Goal: Find specific page/section: Find specific page/section

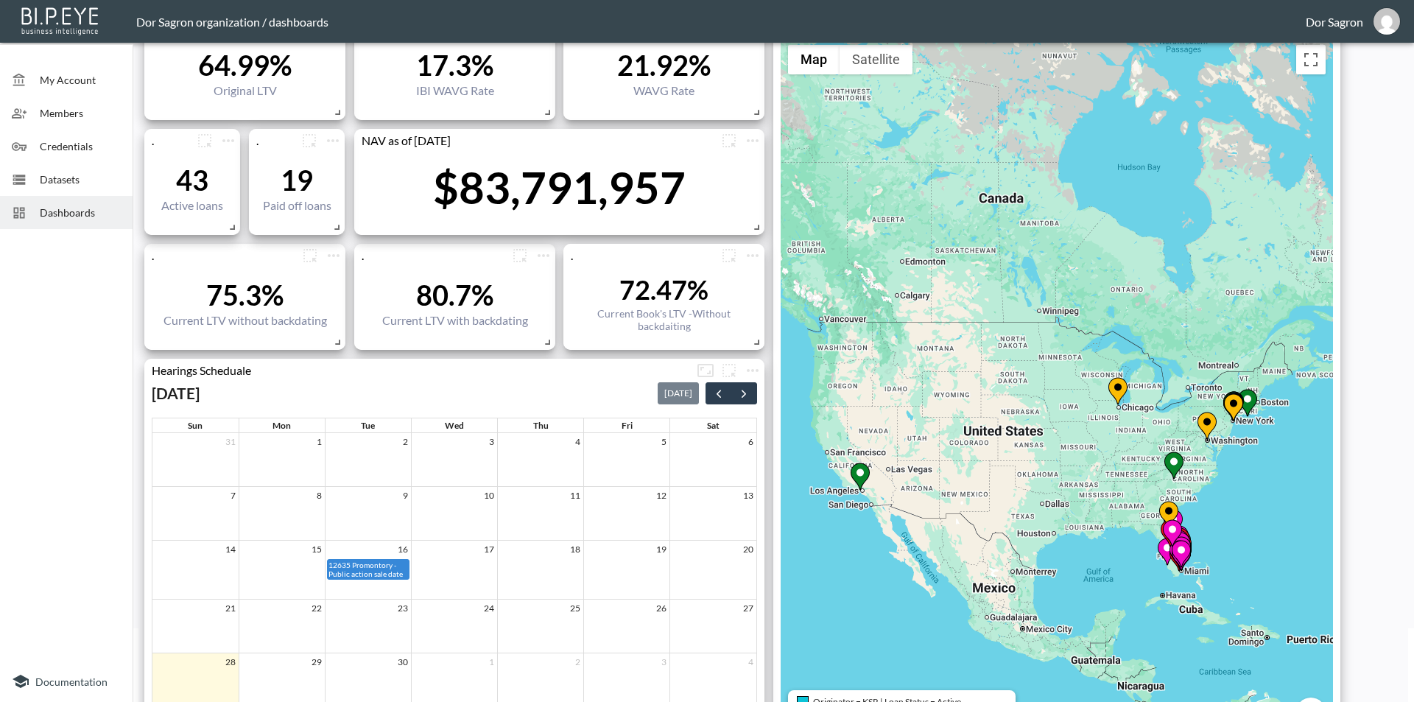
scroll to position [147, 0]
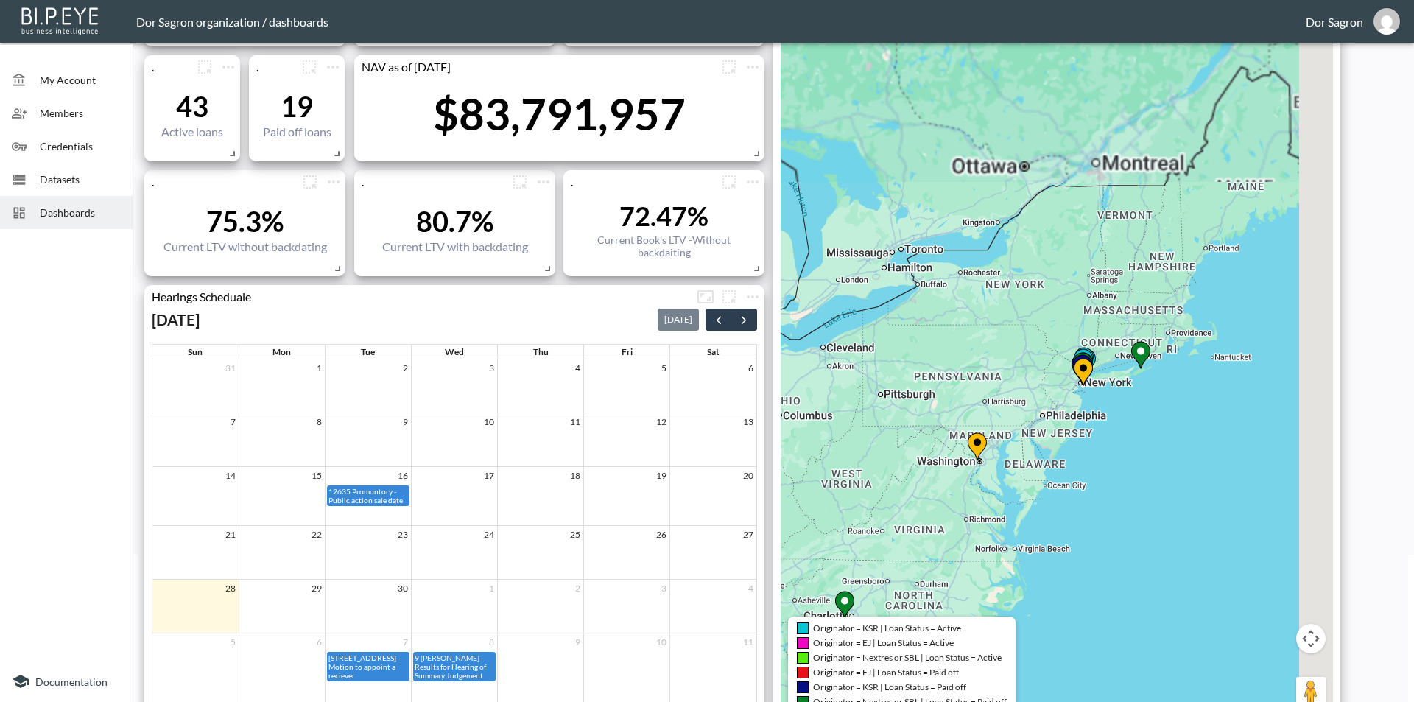
drag, startPoint x: 1250, startPoint y: 355, endPoint x: 1117, endPoint y: 462, distance: 170.2
click at [1117, 486] on div "To activate drag with keyboard, press Alt + Enter. Once in keyboard drag state,…" at bounding box center [1057, 344] width 552 height 760
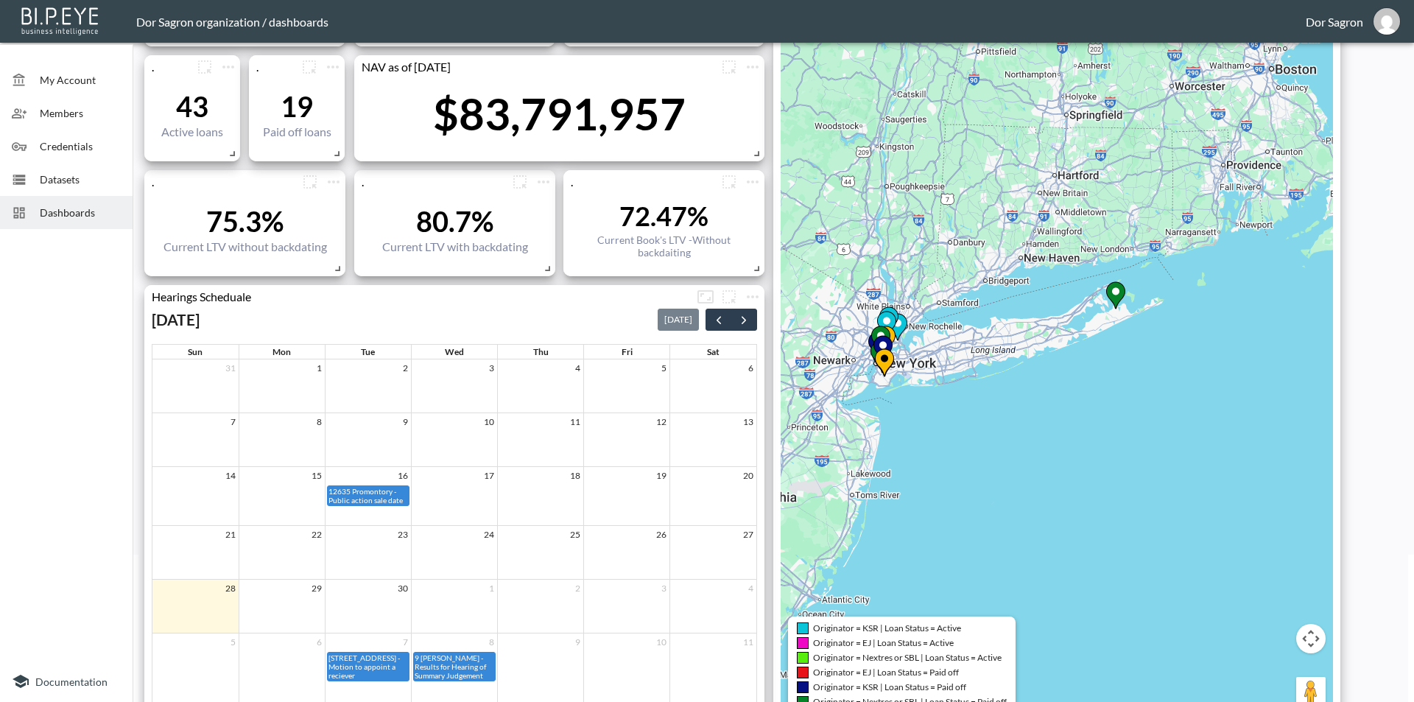
drag, startPoint x: 968, startPoint y: 411, endPoint x: 1243, endPoint y: 347, distance: 282.0
click at [1242, 350] on div "To activate drag with keyboard, press Alt + Enter. Once in keyboard drag state,…" at bounding box center [1057, 344] width 552 height 760
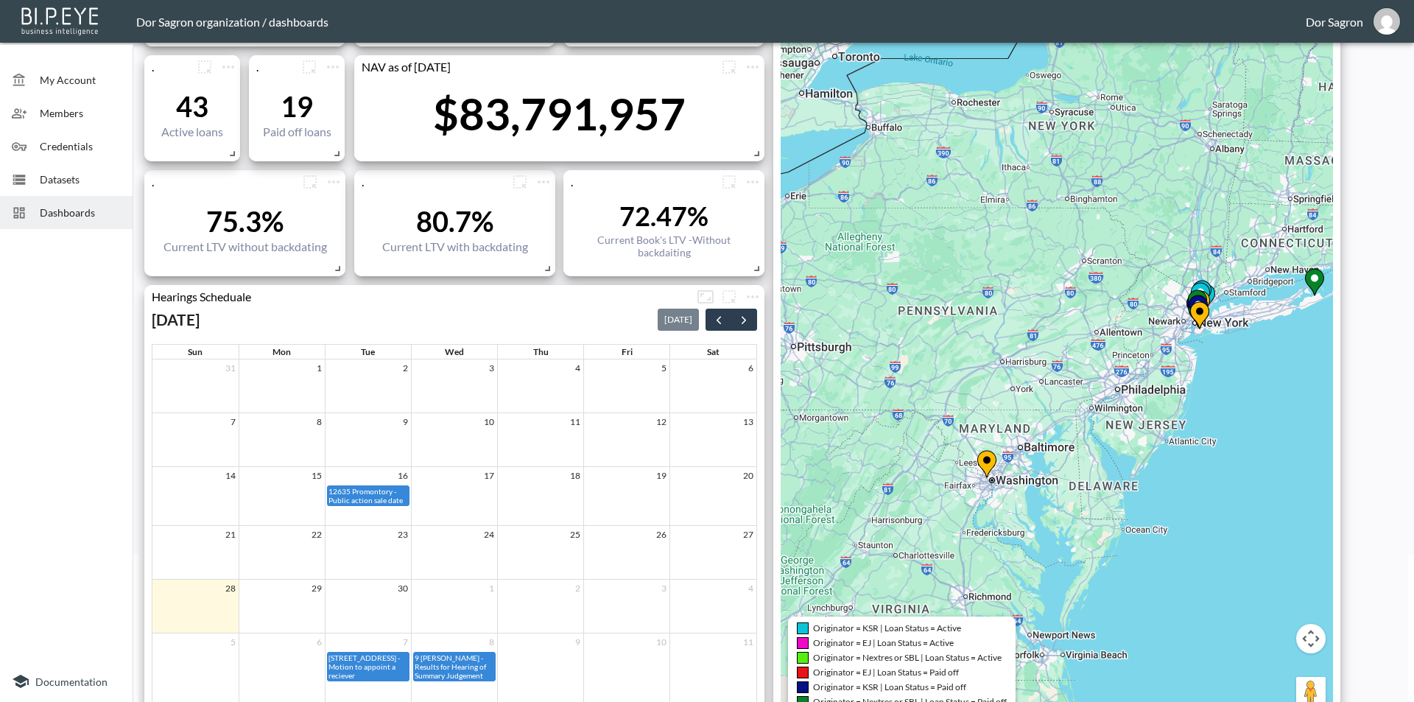
drag, startPoint x: 1166, startPoint y: 474, endPoint x: 1152, endPoint y: 199, distance: 275.7
click at [1152, 199] on div "To activate drag with keyboard, press Alt + Enter. Once in keyboard drag state,…" at bounding box center [1057, 344] width 552 height 760
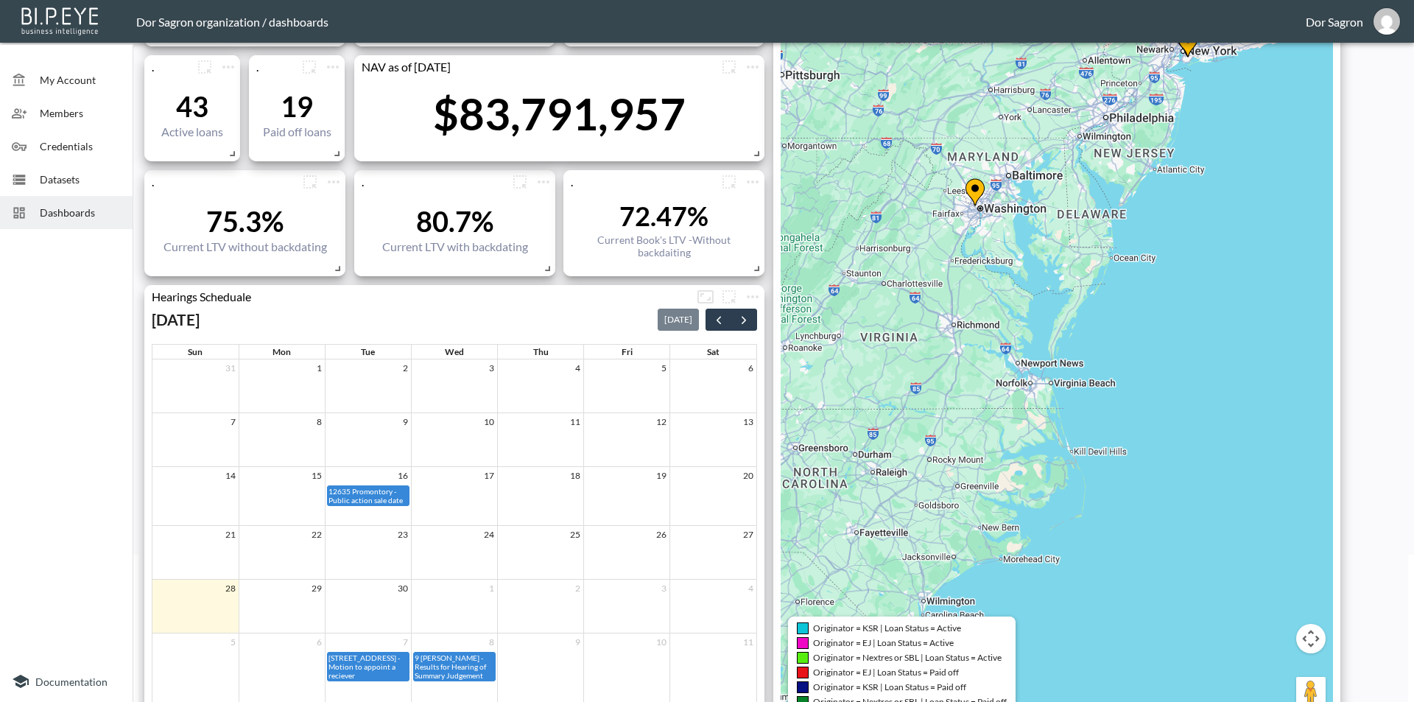
drag, startPoint x: 1119, startPoint y: 432, endPoint x: 1182, endPoint y: 218, distance: 222.7
click at [1183, 202] on div "To activate drag with keyboard, press Alt + Enter. Once in keyboard drag state,…" at bounding box center [1057, 344] width 552 height 760
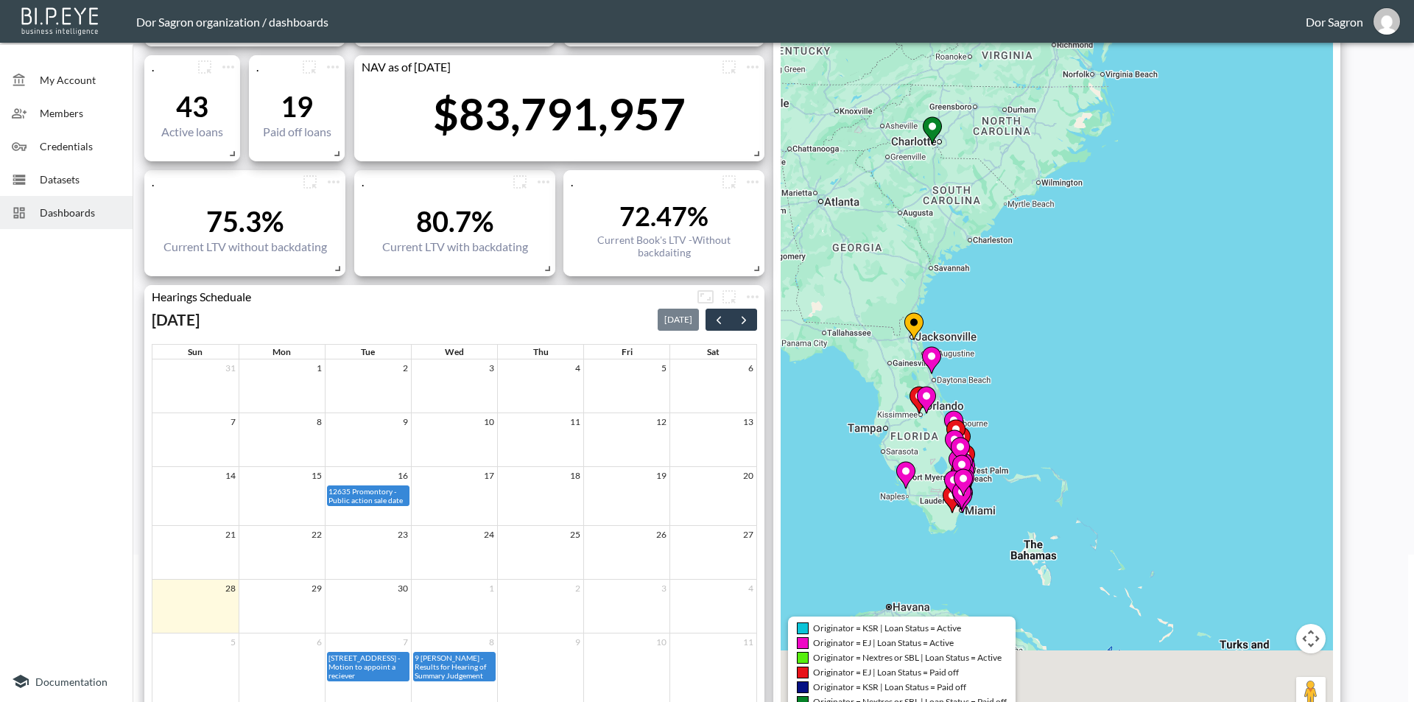
drag, startPoint x: 1021, startPoint y: 516, endPoint x: 1055, endPoint y: 297, distance: 222.0
click at [1055, 297] on div "To activate drag with keyboard, press Alt + Enter. Once in keyboard drag state,…" at bounding box center [1057, 344] width 552 height 760
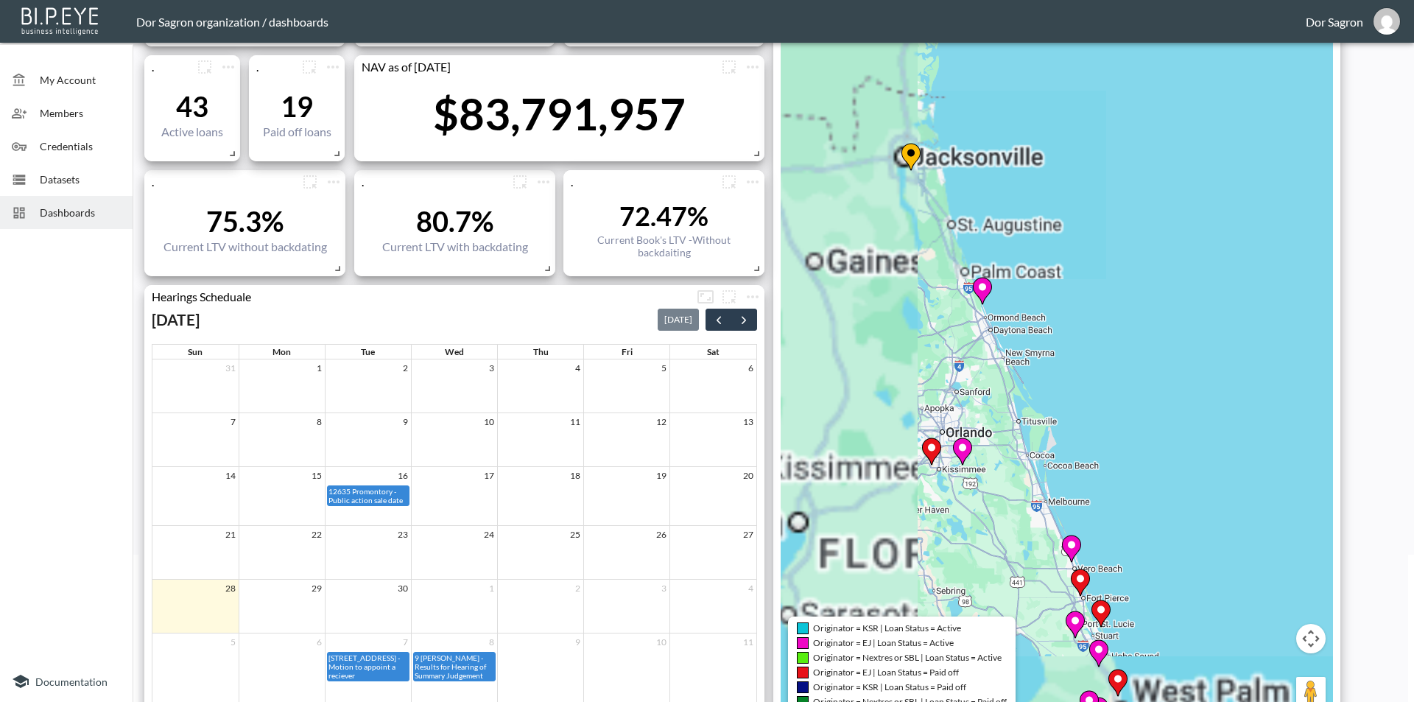
drag, startPoint x: 958, startPoint y: 411, endPoint x: 1238, endPoint y: 354, distance: 285.5
click at [1238, 354] on div "To activate drag with keyboard, press Alt + Enter. Once in keyboard drag state,…" at bounding box center [1057, 344] width 552 height 760
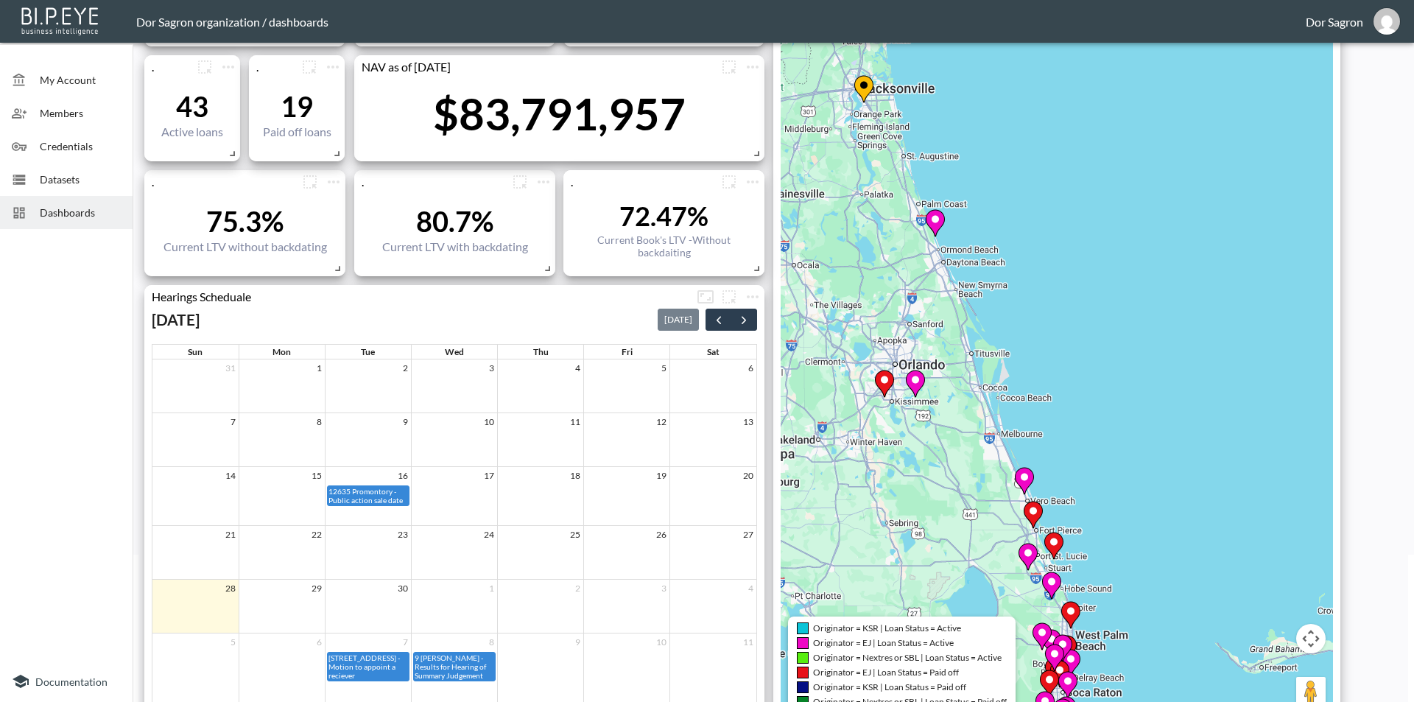
drag, startPoint x: 1185, startPoint y: 507, endPoint x: 1136, endPoint y: 439, distance: 83.8
click at [1136, 439] on div "To activate drag with keyboard, press Alt + Enter. Once in keyboard drag state,…" at bounding box center [1057, 344] width 552 height 760
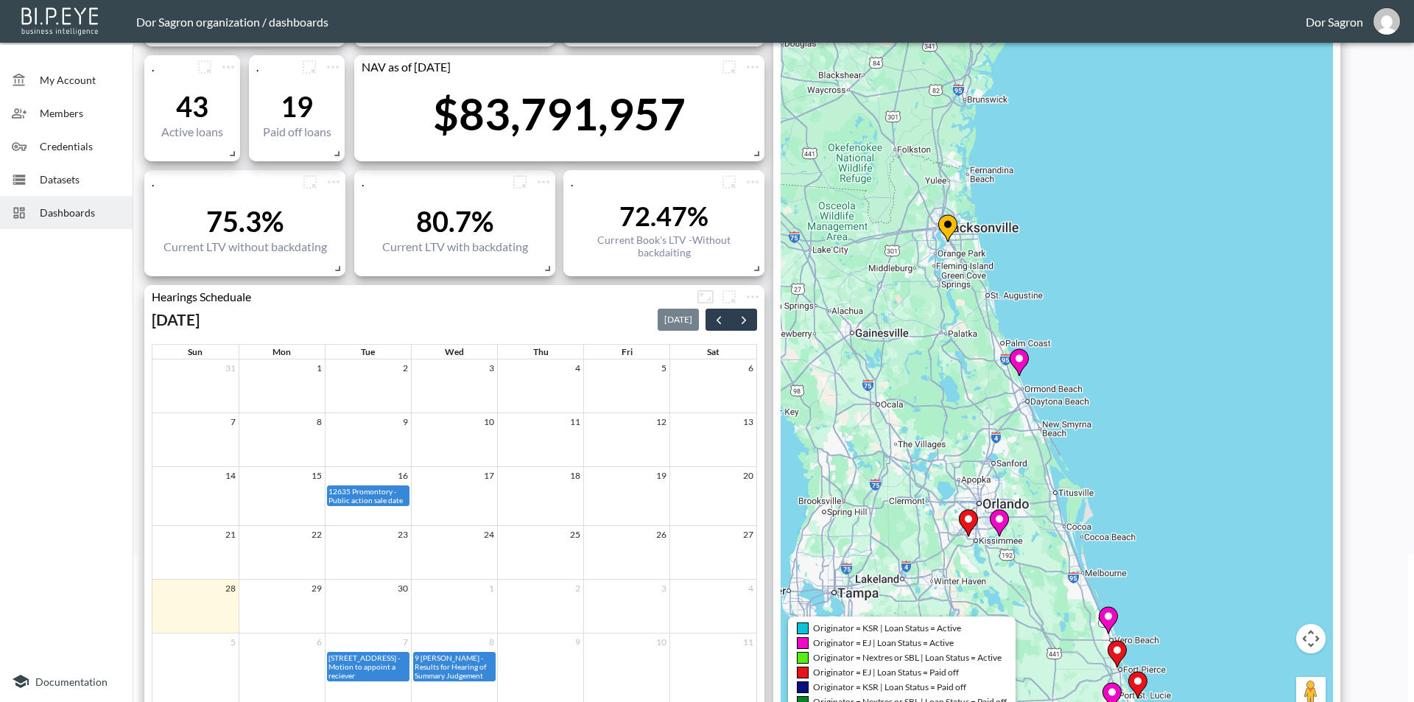
drag, startPoint x: 1077, startPoint y: 250, endPoint x: 1144, endPoint y: 360, distance: 129.6
click at [1162, 390] on div "To activate drag with keyboard, press Alt + Enter. Once in keyboard drag state,…" at bounding box center [1057, 344] width 552 height 760
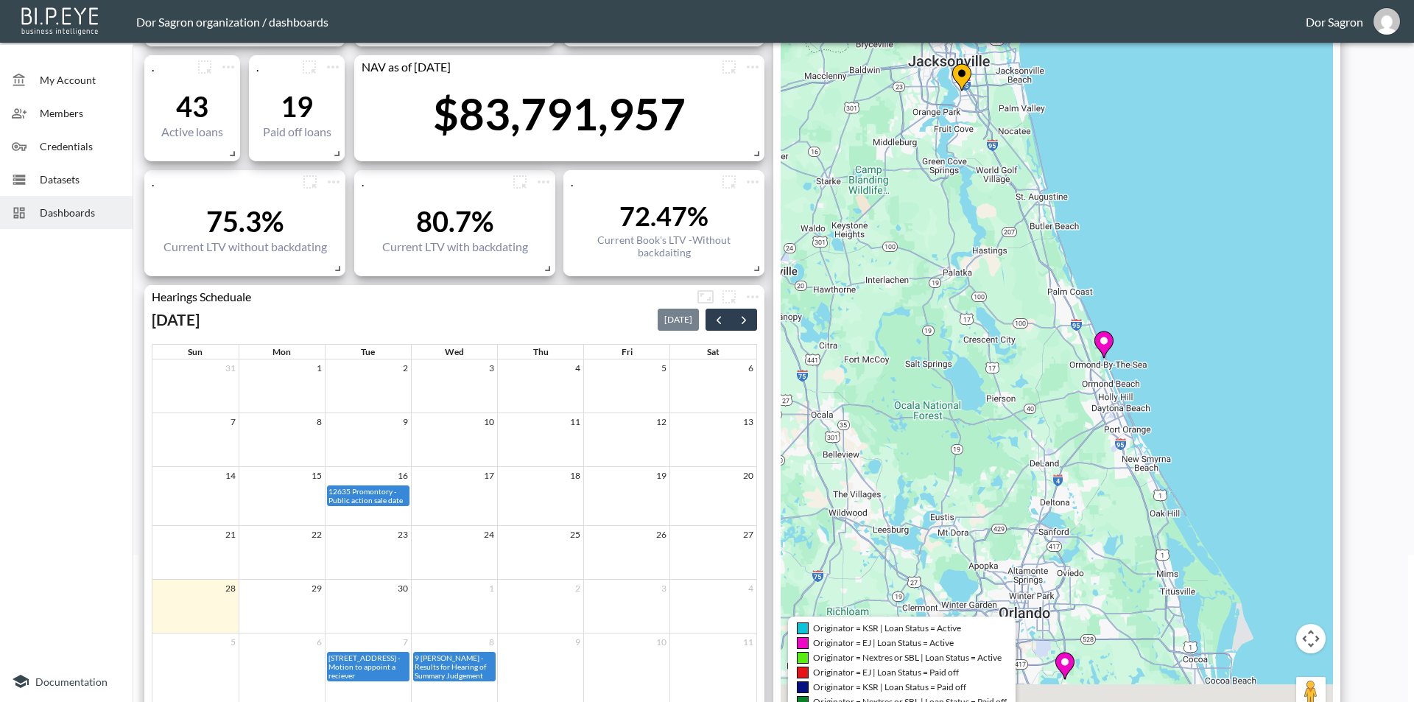
drag, startPoint x: 1094, startPoint y: 289, endPoint x: 1076, endPoint y: 234, distance: 57.3
click at [1076, 234] on div "To activate drag with keyboard, press Alt + Enter. Once in keyboard drag state,…" at bounding box center [1057, 344] width 552 height 760
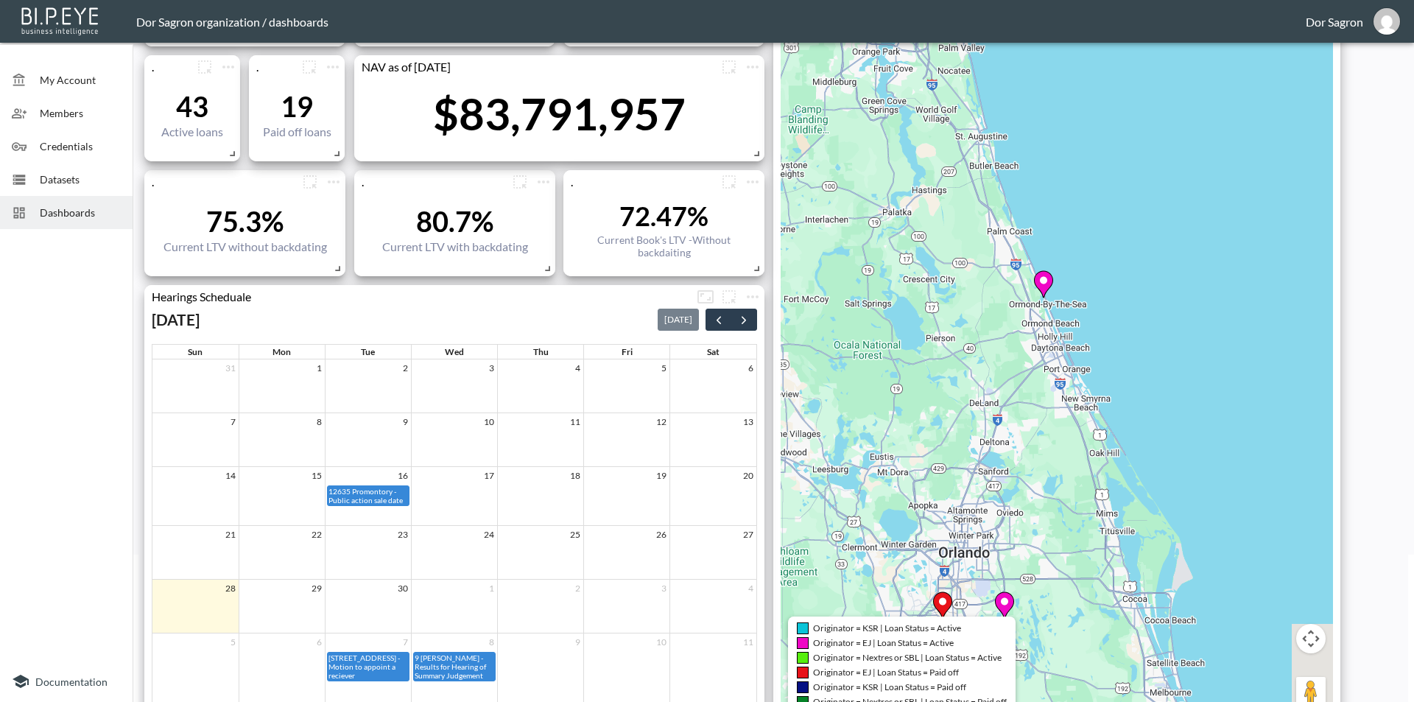
drag, startPoint x: 1212, startPoint y: 479, endPoint x: 1152, endPoint y: 424, distance: 81.3
click at [1150, 418] on div "To activate drag with keyboard, press Alt + Enter. Once in keyboard drag state,…" at bounding box center [1057, 344] width 552 height 760
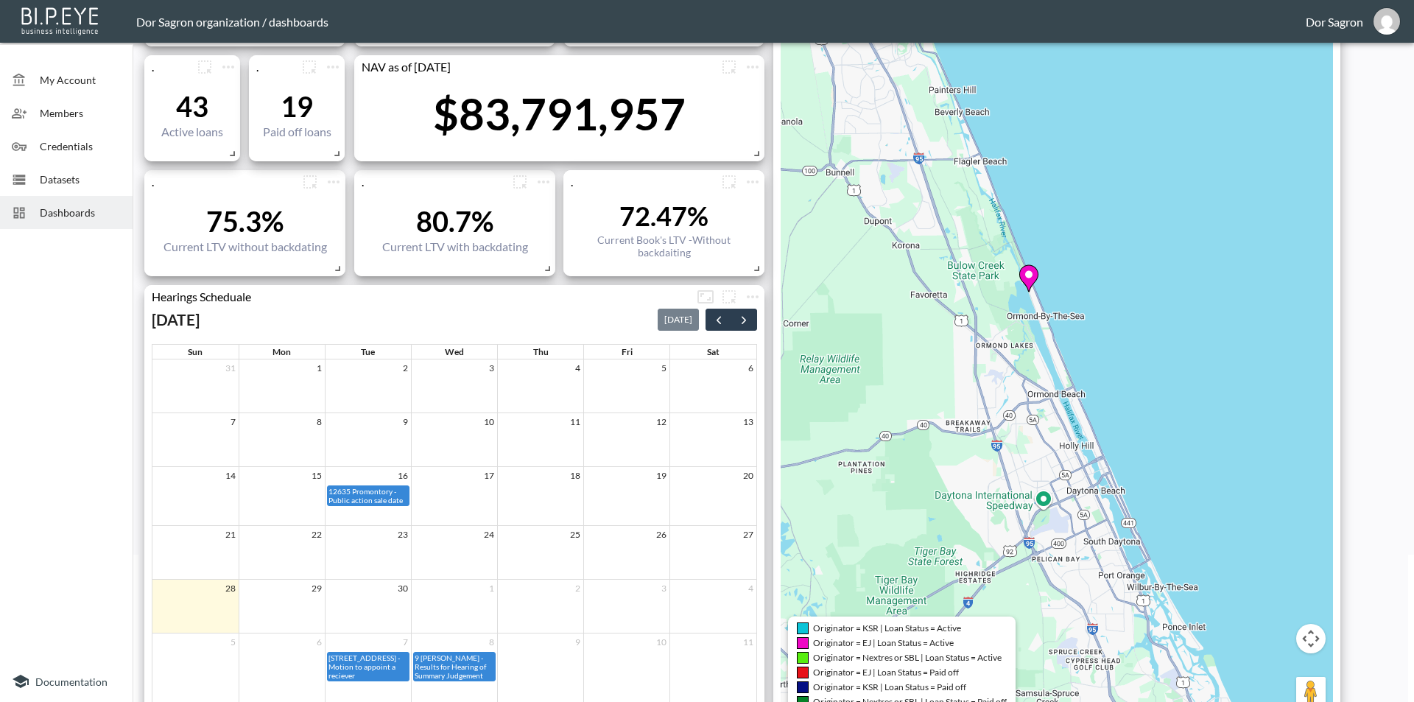
drag, startPoint x: 1225, startPoint y: 479, endPoint x: 1147, endPoint y: 273, distance: 220.7
click at [1147, 273] on div "To activate drag with keyboard, press Alt + Enter. Once in keyboard drag state,…" at bounding box center [1057, 344] width 552 height 760
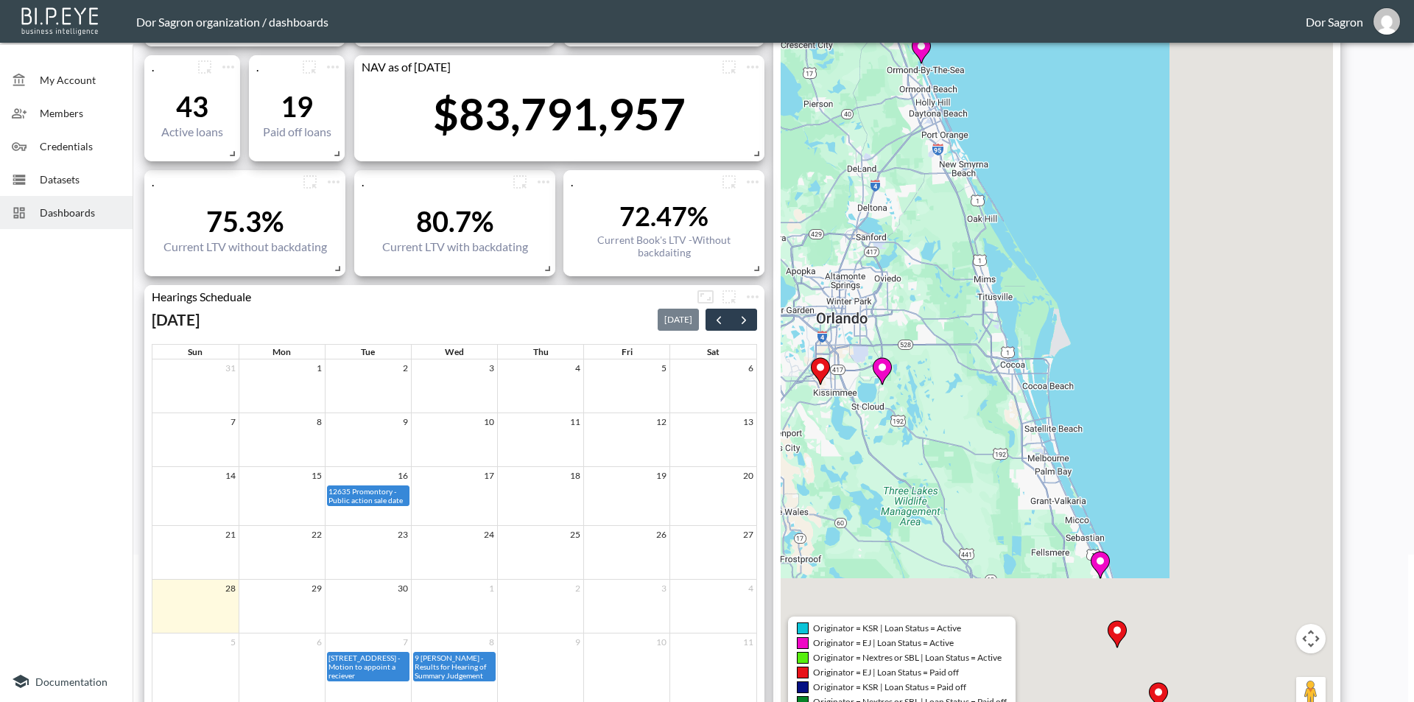
drag, startPoint x: 1150, startPoint y: 558, endPoint x: 969, endPoint y: 384, distance: 251.5
click at [969, 384] on div "To activate drag with keyboard, press Alt + Enter. Once in keyboard drag state,…" at bounding box center [1057, 344] width 552 height 760
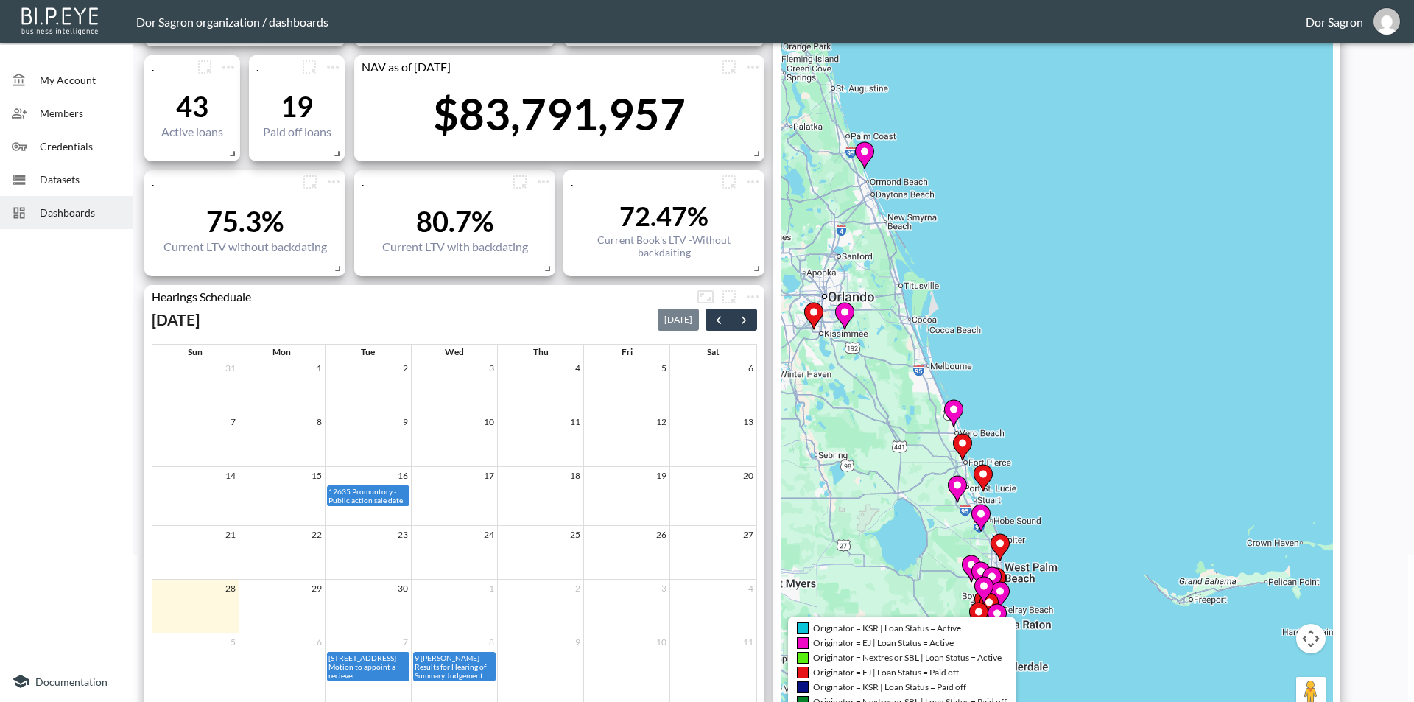
drag, startPoint x: 851, startPoint y: 480, endPoint x: 836, endPoint y: 468, distance: 19.9
click at [836, 468] on div "To activate drag with keyboard, press Alt + Enter. Once in keyboard drag state,…" at bounding box center [1057, 344] width 552 height 760
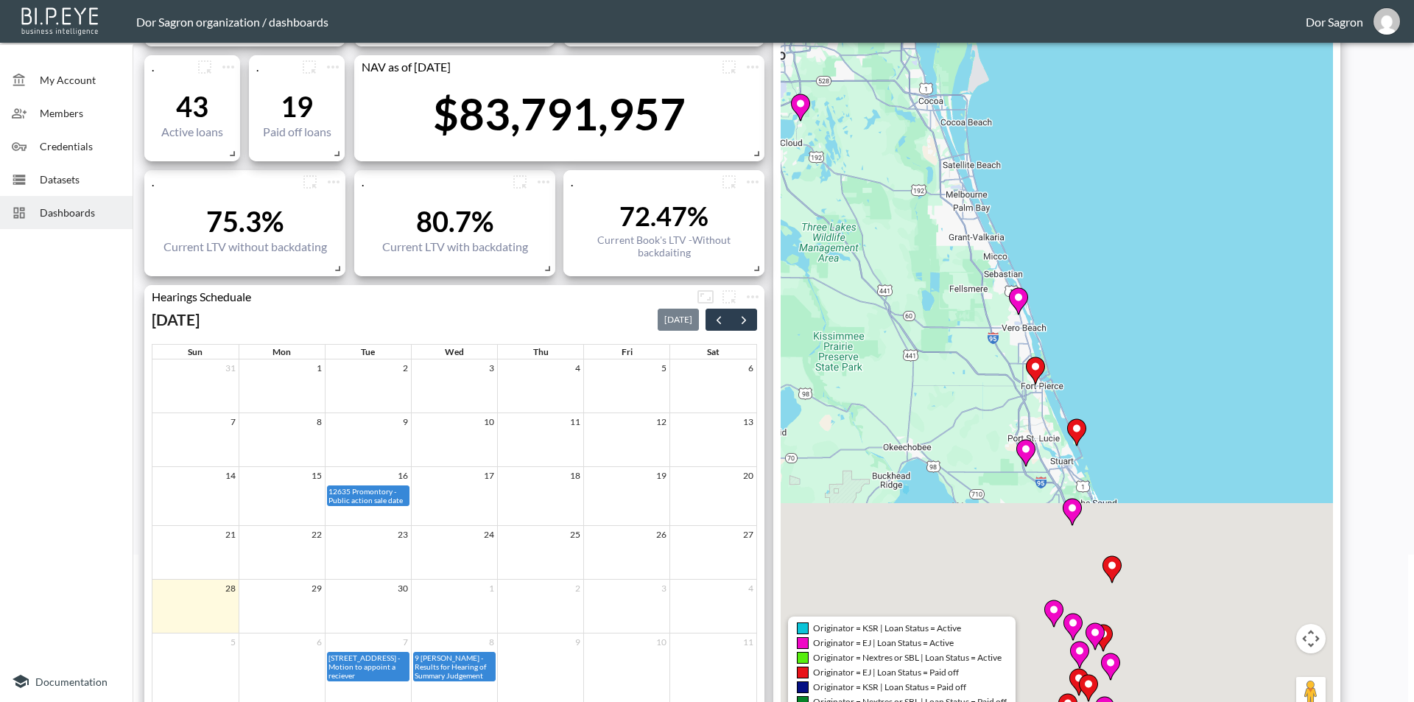
drag, startPoint x: 1080, startPoint y: 413, endPoint x: 1202, endPoint y: 415, distance: 122.3
click at [1202, 415] on div "To activate drag with keyboard, press Alt + Enter. Once in keyboard drag state,…" at bounding box center [1057, 344] width 552 height 760
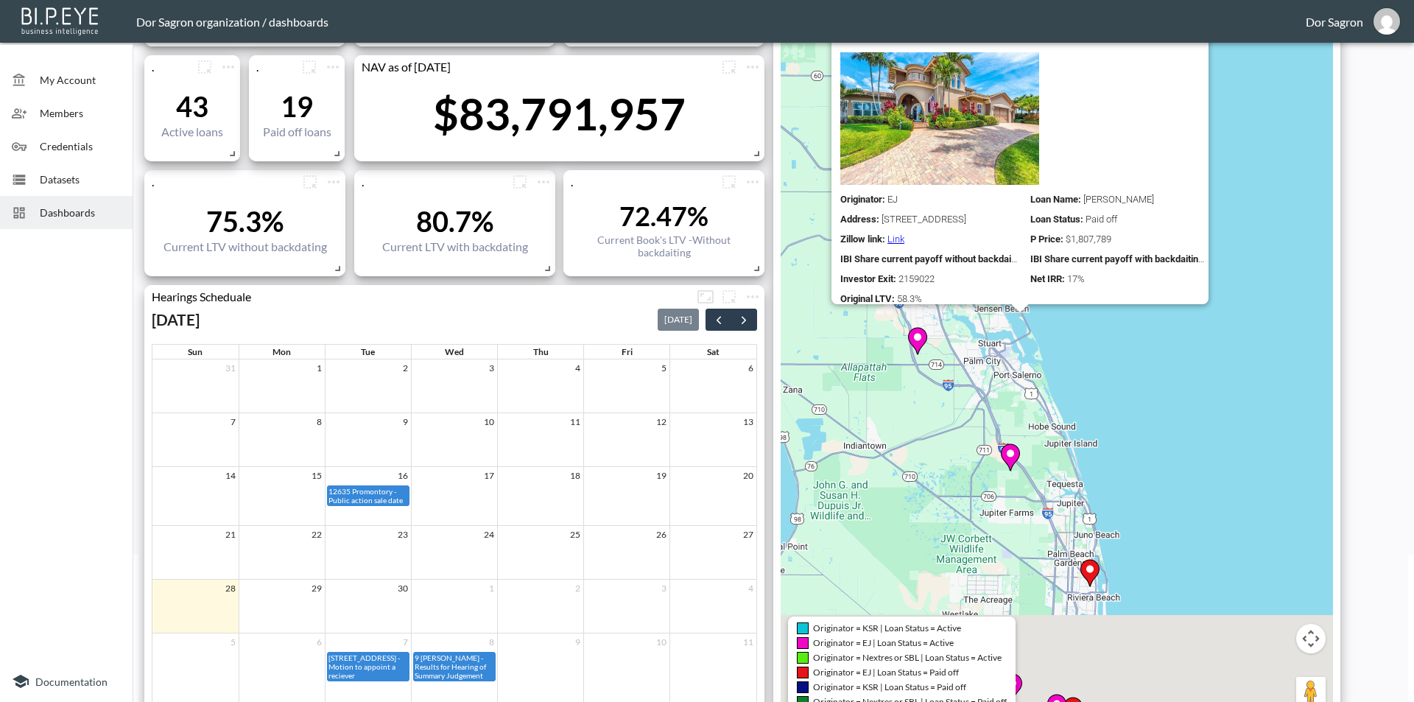
click at [919, 127] on div "Originator : EJ Loan Name : [PERSON_NAME] Address : [STREET_ADDRESS] Loan Statu…" at bounding box center [1024, 178] width 368 height 252
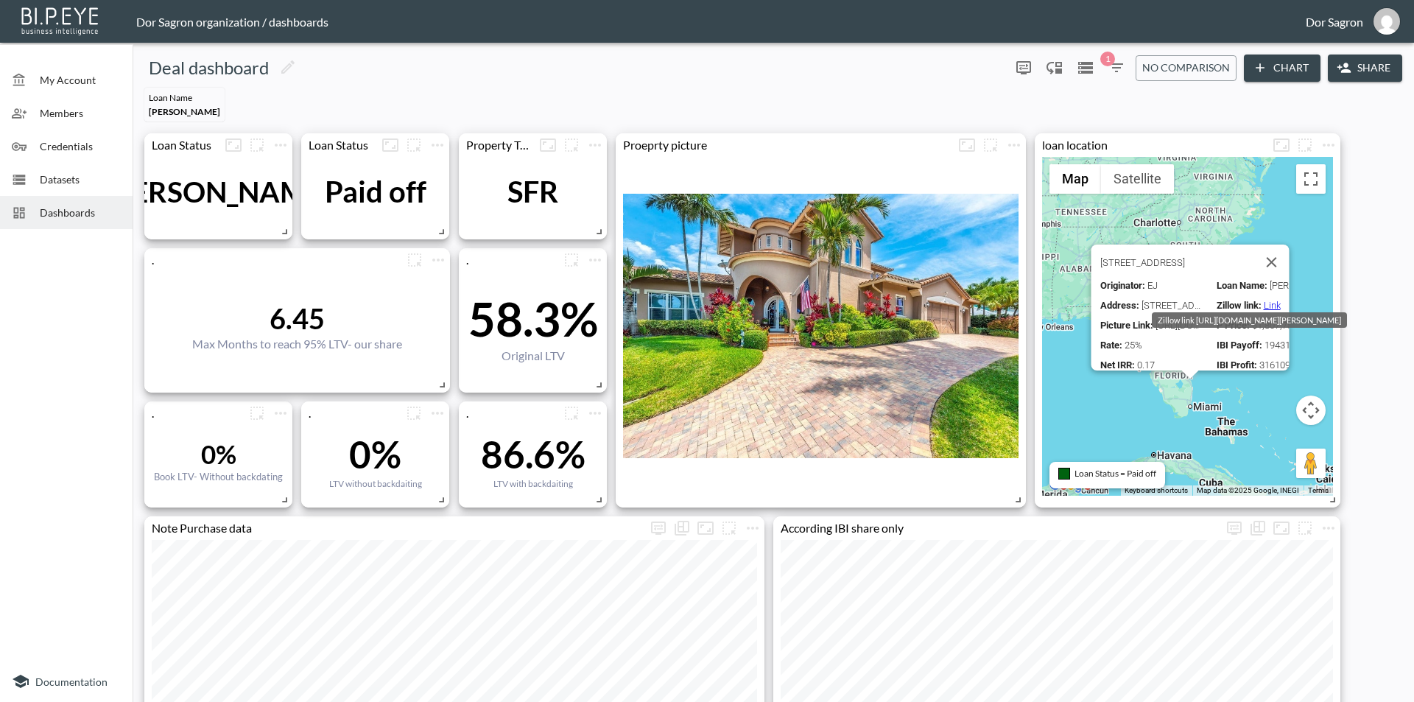
click at [1268, 300] on link "Link" at bounding box center [1271, 305] width 17 height 11
